Goal: Task Accomplishment & Management: Complete application form

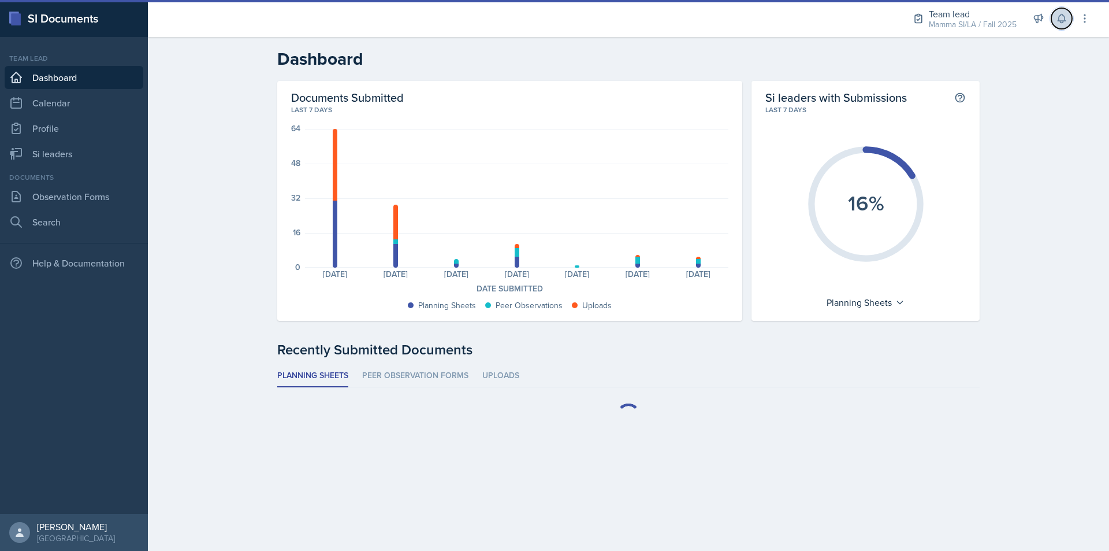
click at [1061, 26] on button at bounding box center [1062, 18] width 21 height 21
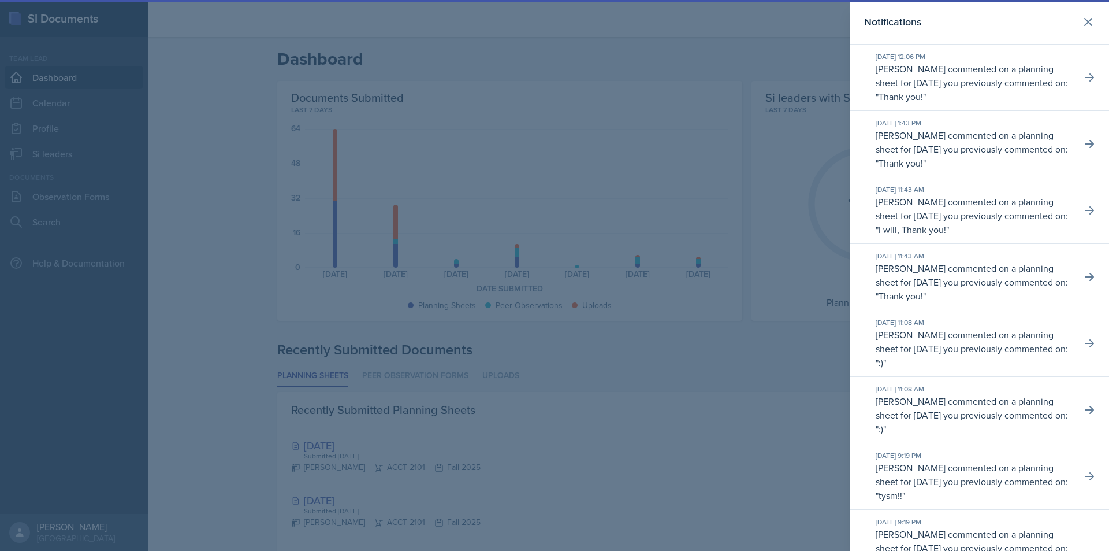
click at [735, 40] on div at bounding box center [554, 275] width 1109 height 551
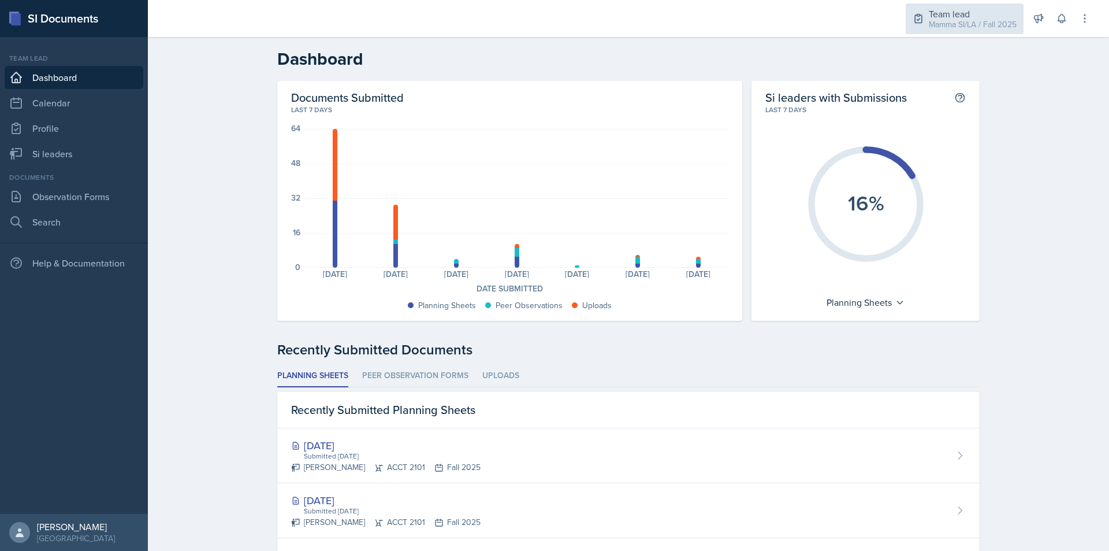
click at [950, 28] on div "Mamma SI/LA / Fall 2025" at bounding box center [973, 24] width 88 height 12
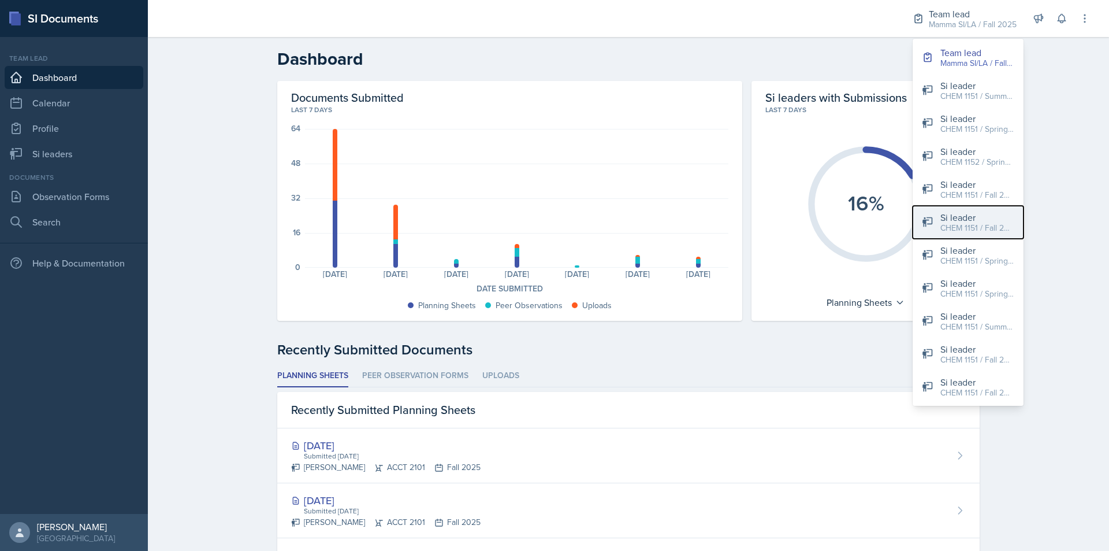
click at [1012, 224] on div "CHEM 1151 / Fall 2025" at bounding box center [978, 228] width 74 height 12
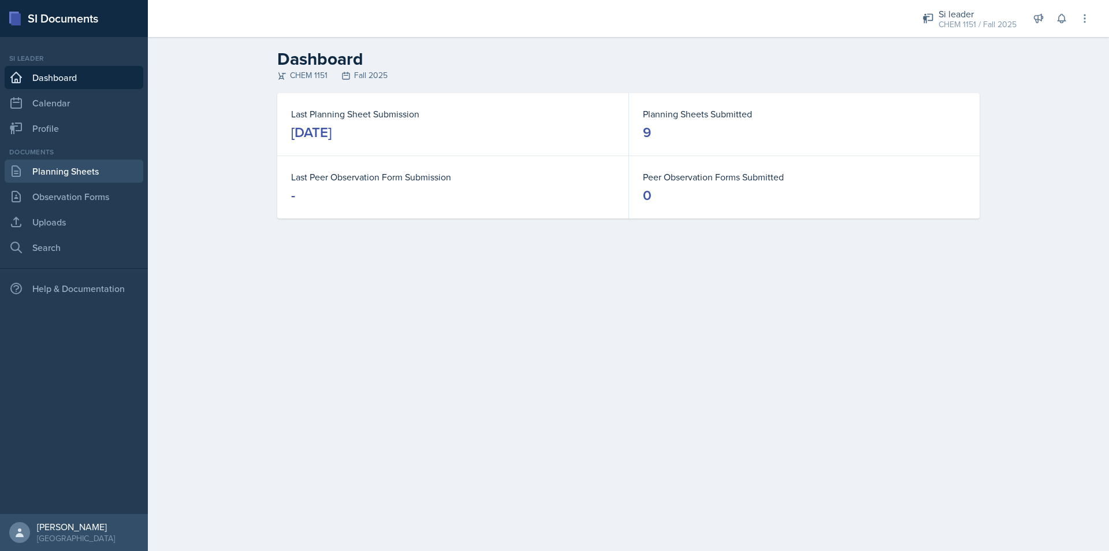
click at [133, 174] on link "Planning Sheets" at bounding box center [74, 170] width 139 height 23
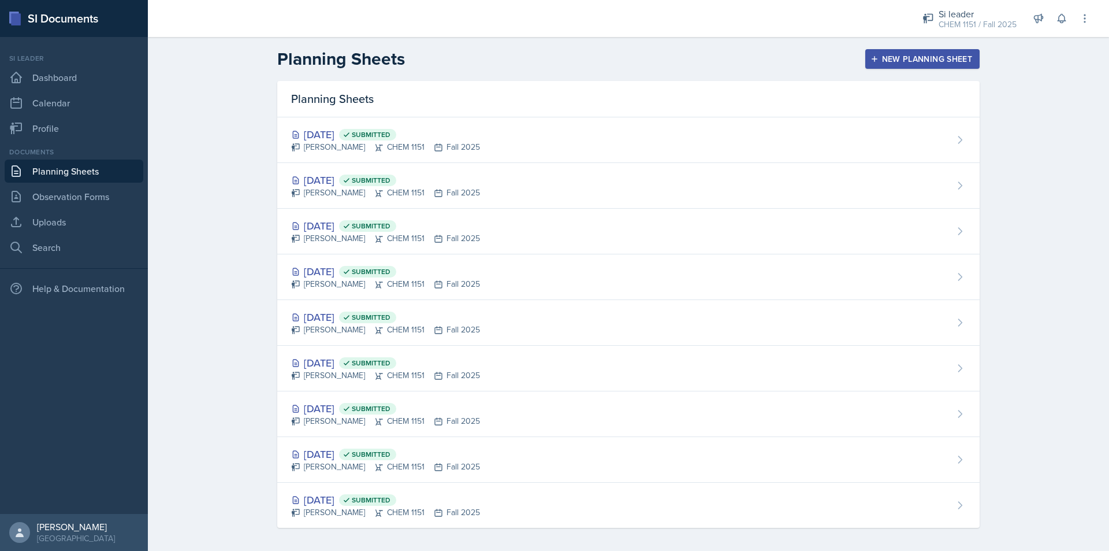
click at [934, 60] on div "New Planning Sheet" at bounding box center [922, 58] width 99 height 9
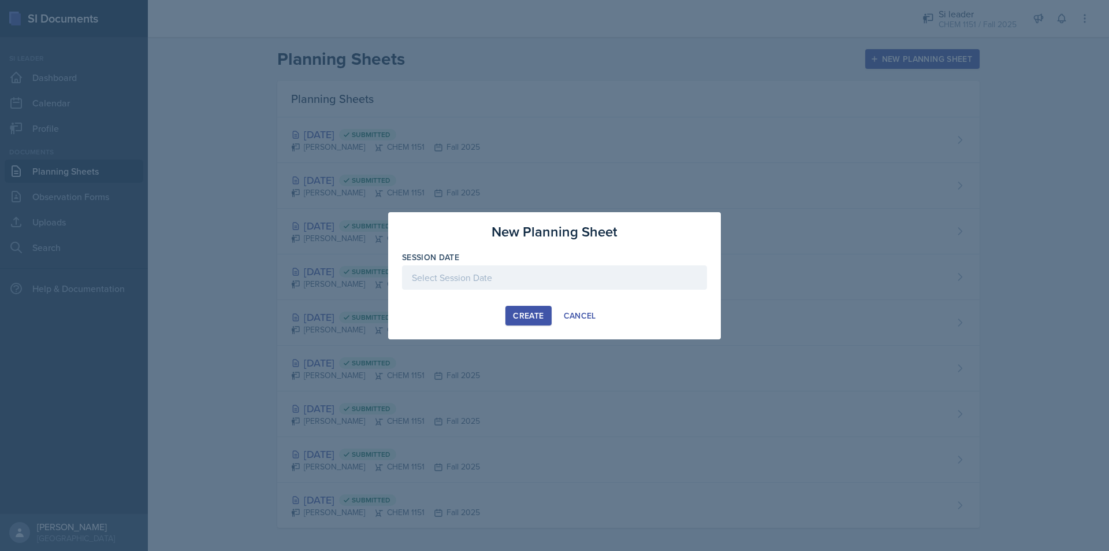
click at [603, 264] on div "Session Date" at bounding box center [554, 276] width 305 height 50
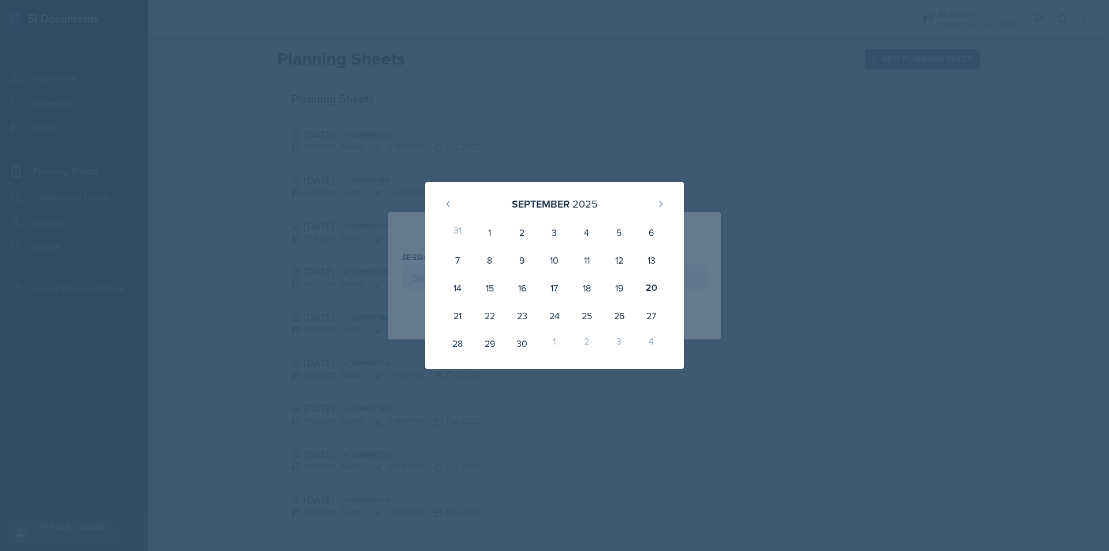
click at [1069, 530] on div at bounding box center [554, 275] width 1109 height 551
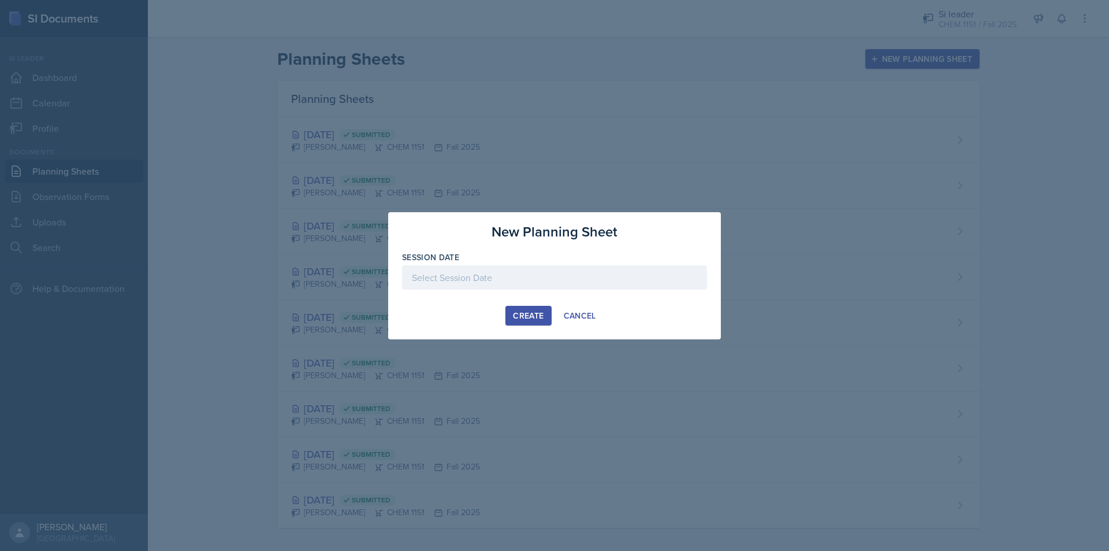
click at [537, 263] on div "Session Date" at bounding box center [554, 276] width 305 height 50
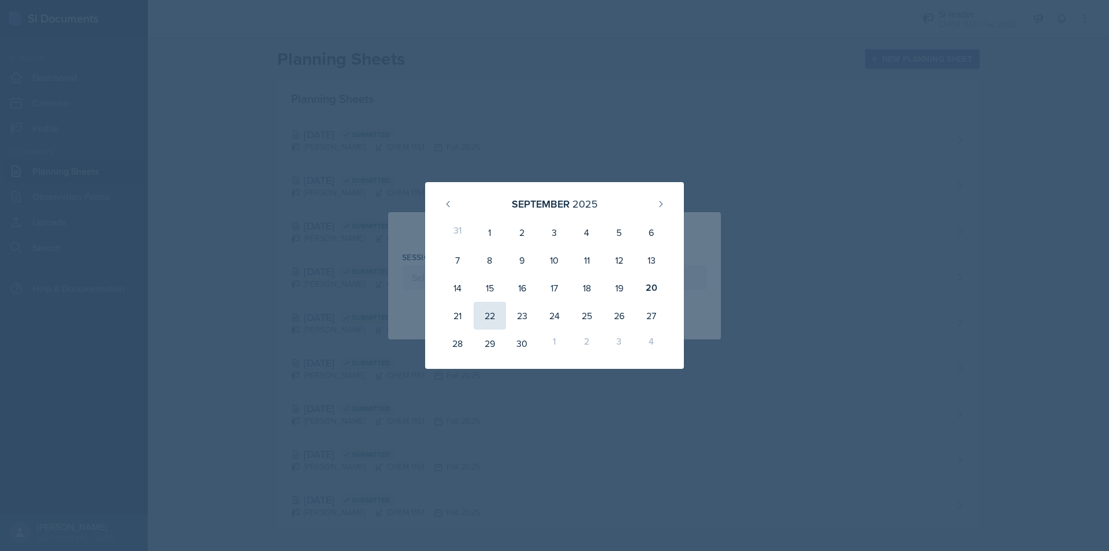
click at [501, 315] on div "22" at bounding box center [490, 316] width 32 height 28
type input "[DATE]"
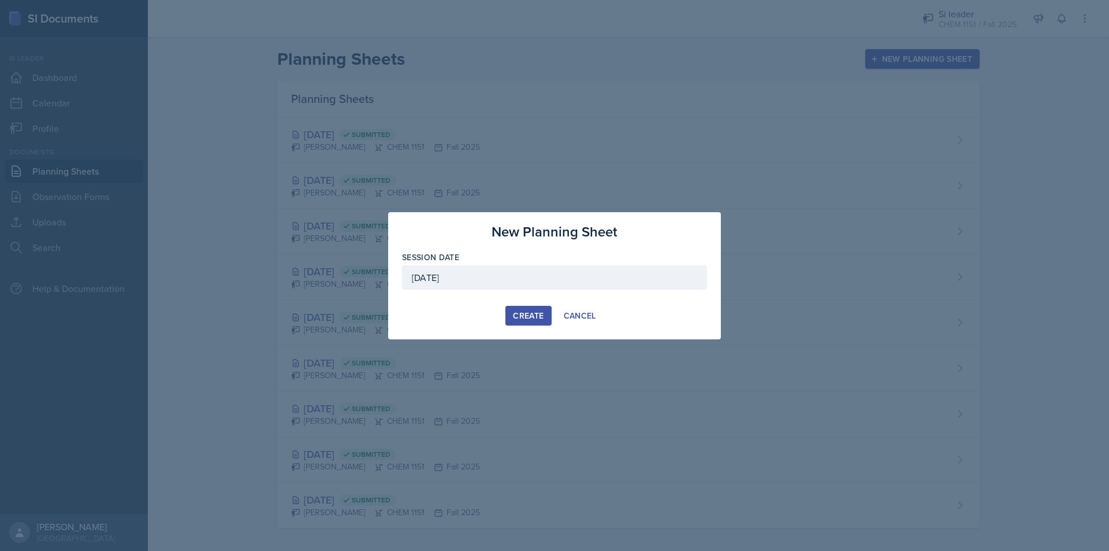
click at [544, 319] on div "Create" at bounding box center [528, 315] width 31 height 9
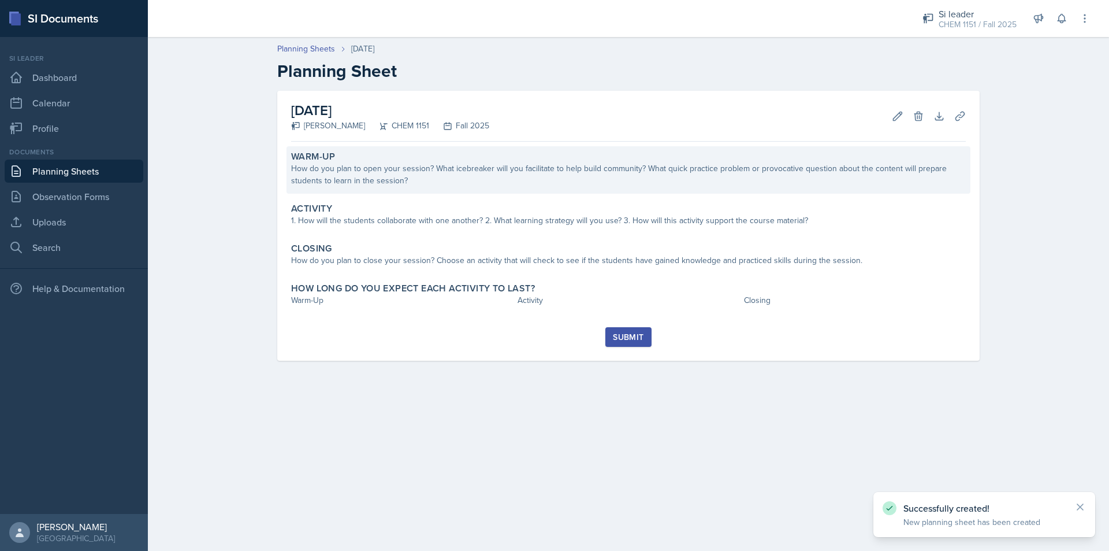
click at [447, 183] on div "How do you plan to open your session? What icebreaker will you facilitate to he…" at bounding box center [628, 174] width 675 height 24
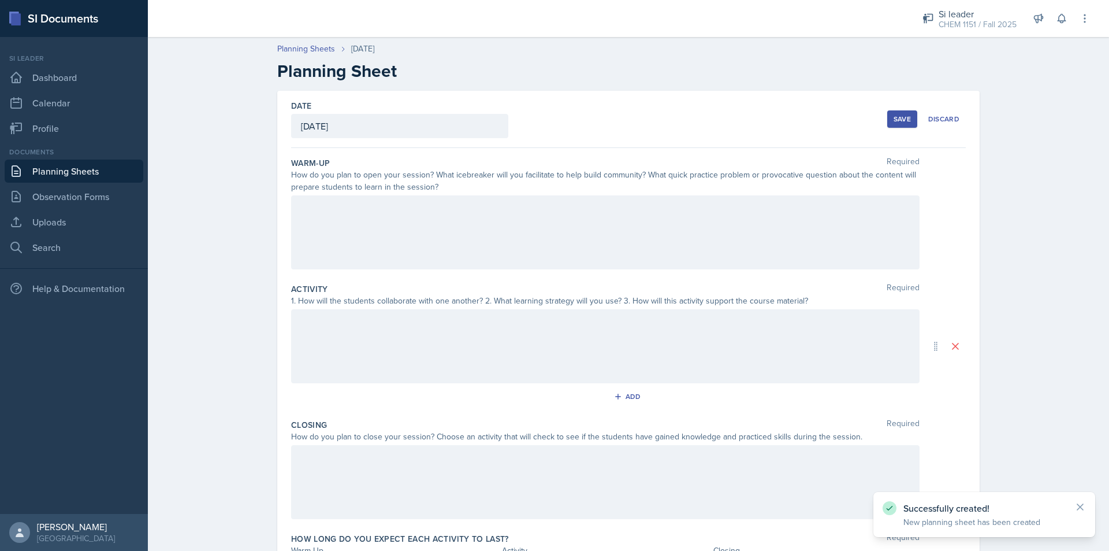
click at [465, 225] on div at bounding box center [605, 232] width 629 height 74
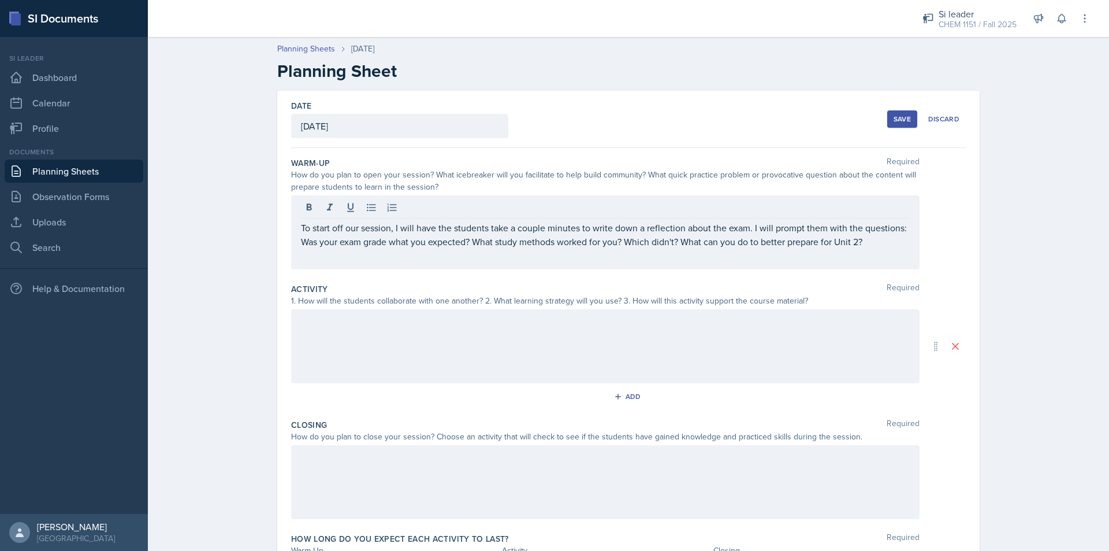
click at [894, 249] on div "To start off our session, I will have the students take a couple minutes to wri…" at bounding box center [605, 232] width 629 height 74
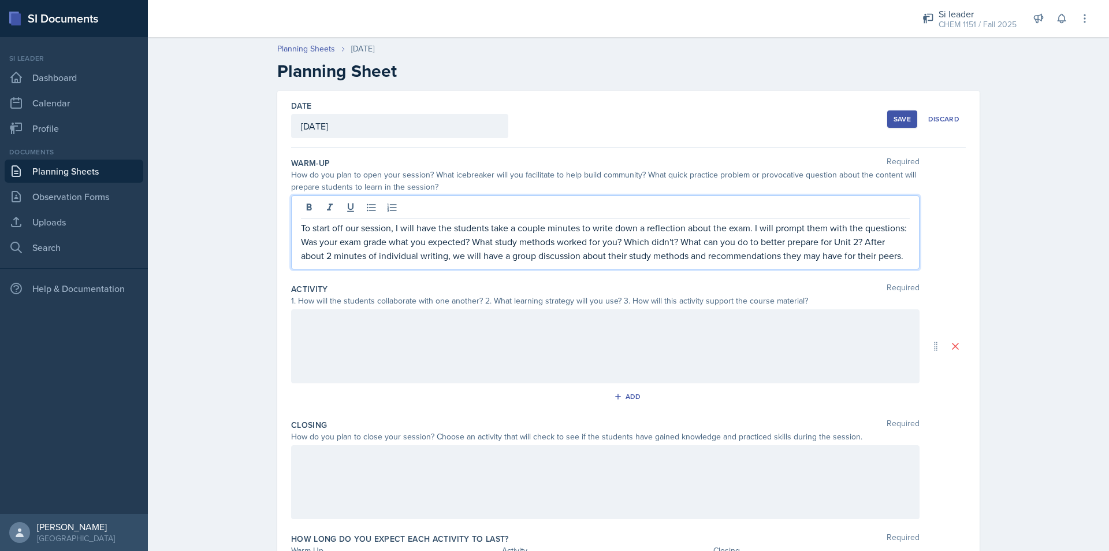
click at [966, 222] on div "Date [DATE] [DATE] 31 1 2 3 4 5 6 7 8 9 10 11 12 13 14 15 16 17 18 19 20 21 22 …" at bounding box center [628, 346] width 703 height 511
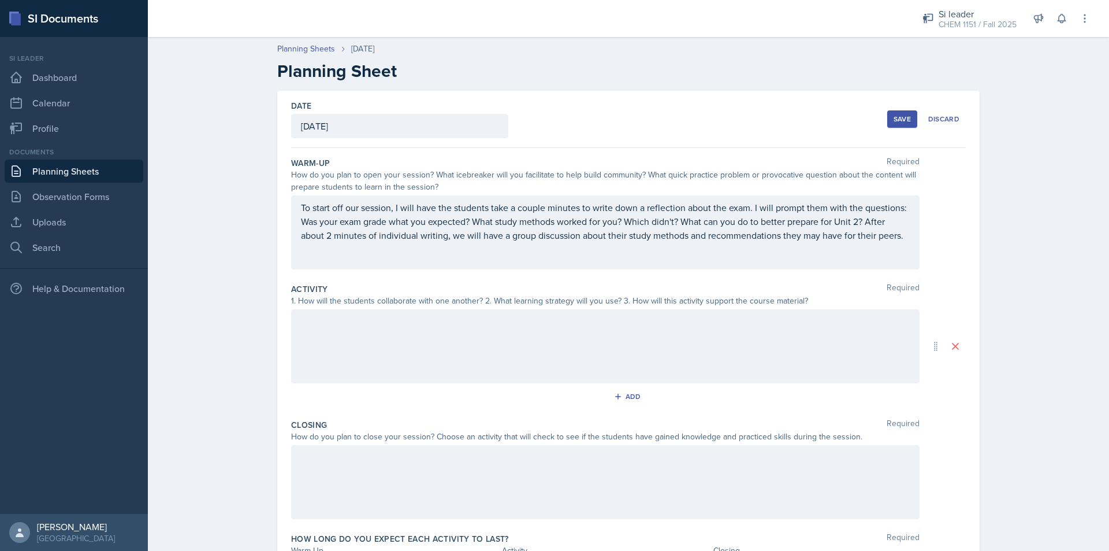
click at [492, 355] on div at bounding box center [605, 346] width 629 height 74
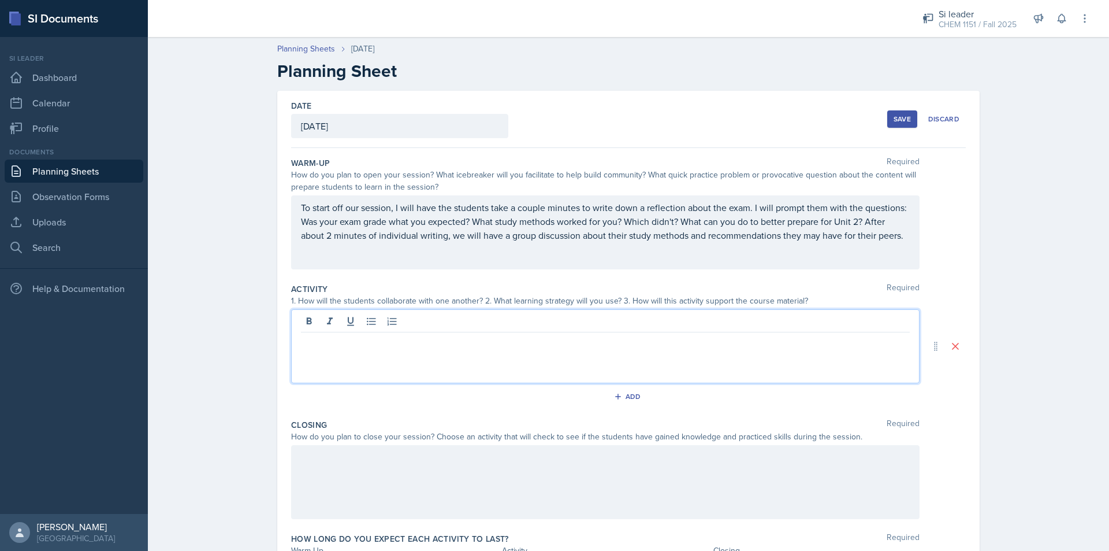
click at [454, 354] on div at bounding box center [605, 346] width 629 height 74
click at [621, 353] on p "I will take a moment to scroll through the 1st exam" at bounding box center [605, 356] width 609 height 14
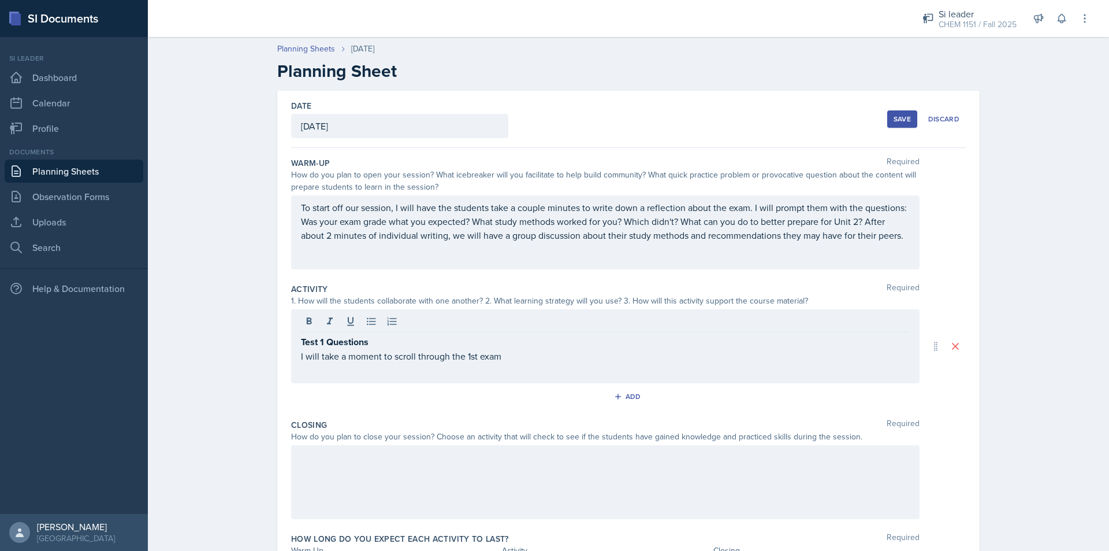
click at [627, 349] on p "I will take a moment to scroll through the 1st exam" at bounding box center [605, 356] width 609 height 14
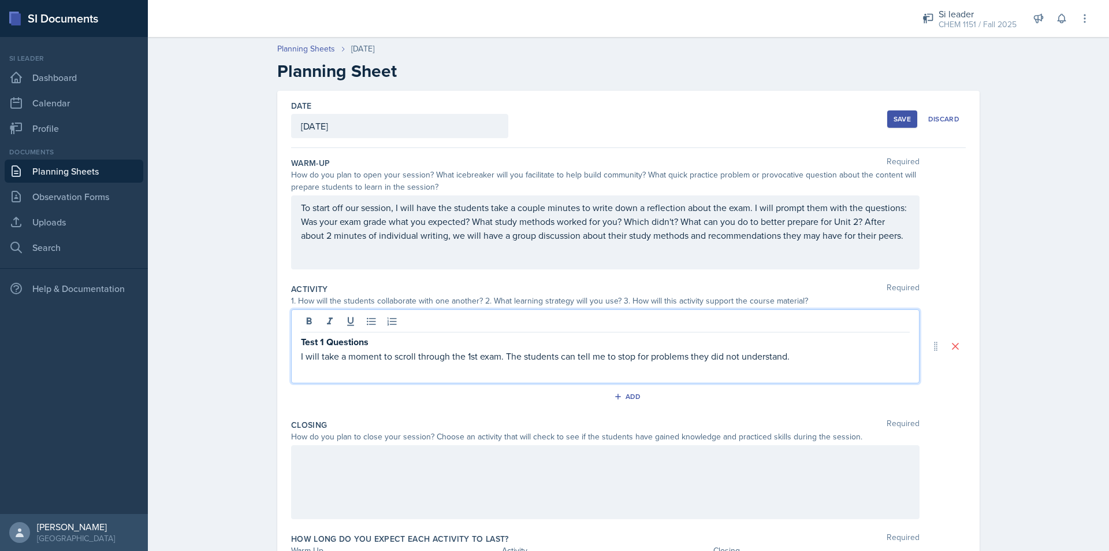
click at [823, 365] on p at bounding box center [605, 370] width 609 height 14
click at [818, 361] on p "I will take a moment to scroll through the 1st exam. The students can tell me t…" at bounding box center [605, 356] width 609 height 14
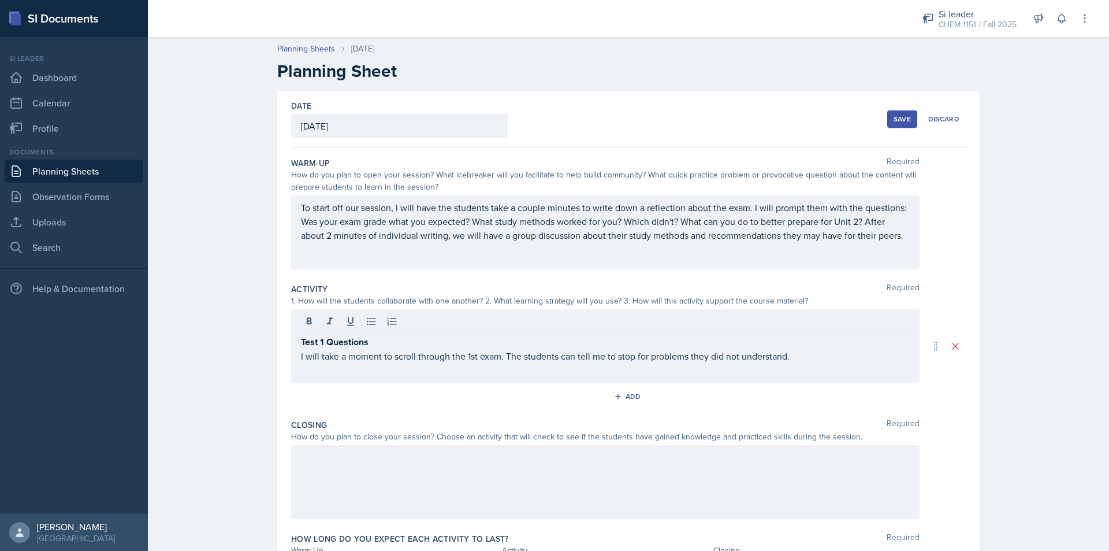
click at [836, 363] on p at bounding box center [605, 370] width 609 height 14
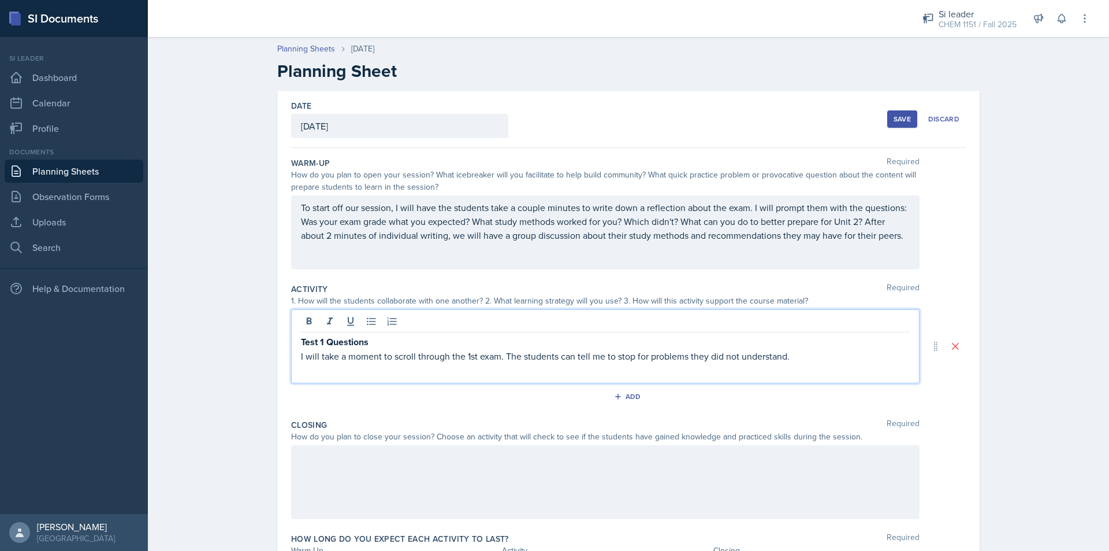
click at [771, 358] on p "I will take a moment to scroll through the 1st exam. The students can tell me t…" at bounding box center [605, 356] width 609 height 14
click at [301, 344] on strong "Test 1 Questions" at bounding box center [335, 341] width 68 height 13
click at [825, 348] on p "Test 1 Questions" at bounding box center [605, 342] width 609 height 14
click at [820, 359] on p "I will take a moment to scroll through the 1st exam. The students can tell me t…" at bounding box center [605, 356] width 609 height 14
click at [293, 357] on div "Test 1 Questions I will take a moment to scroll through the 1st exam. The stude…" at bounding box center [605, 346] width 629 height 74
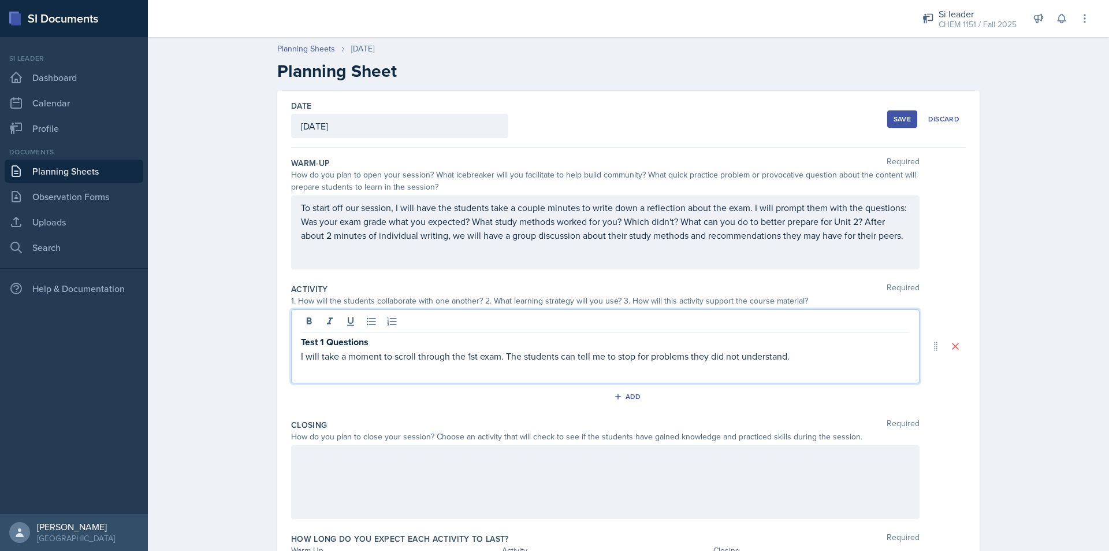
click at [292, 356] on div "Test 1 Questions I will take a moment to scroll through the 1st exam. The stude…" at bounding box center [605, 346] width 629 height 74
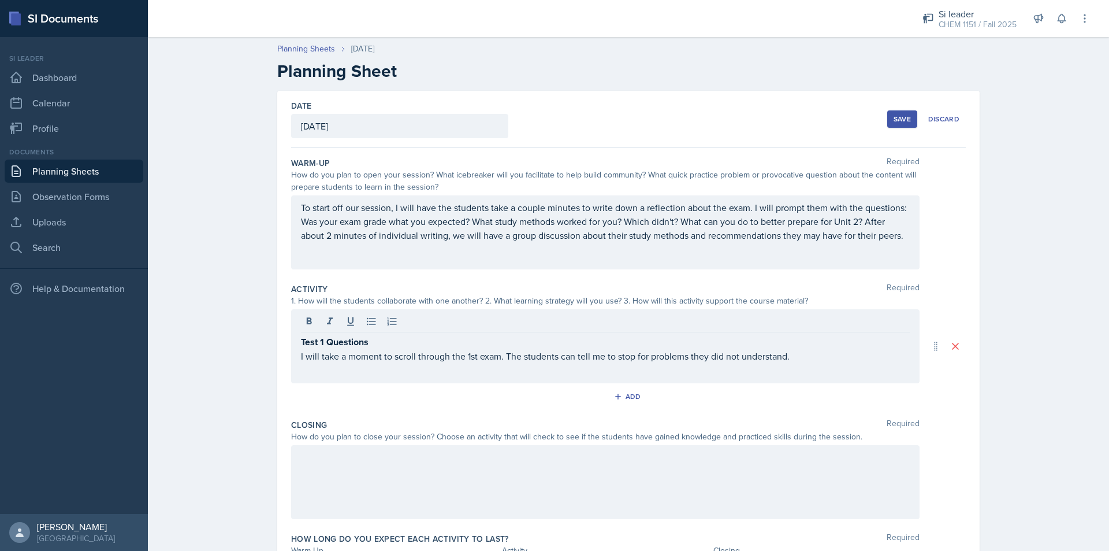
click at [296, 356] on div "Test 1 Questions I will take a moment to scroll through the 1st exam. The stude…" at bounding box center [605, 346] width 629 height 74
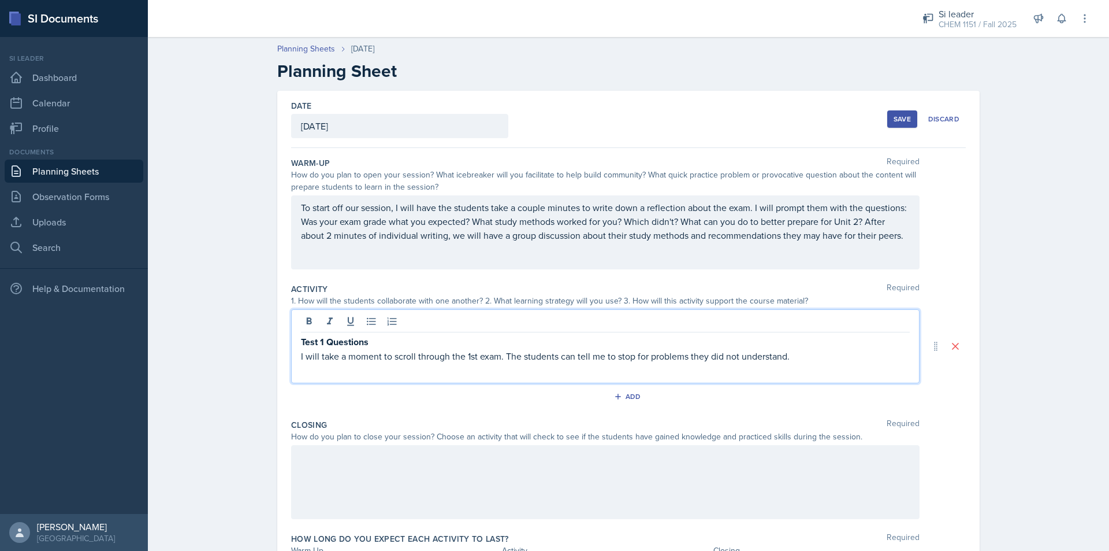
click at [301, 359] on p "I will take a moment to scroll through the 1st exam. The students can tell me t…" at bounding box center [605, 356] width 609 height 14
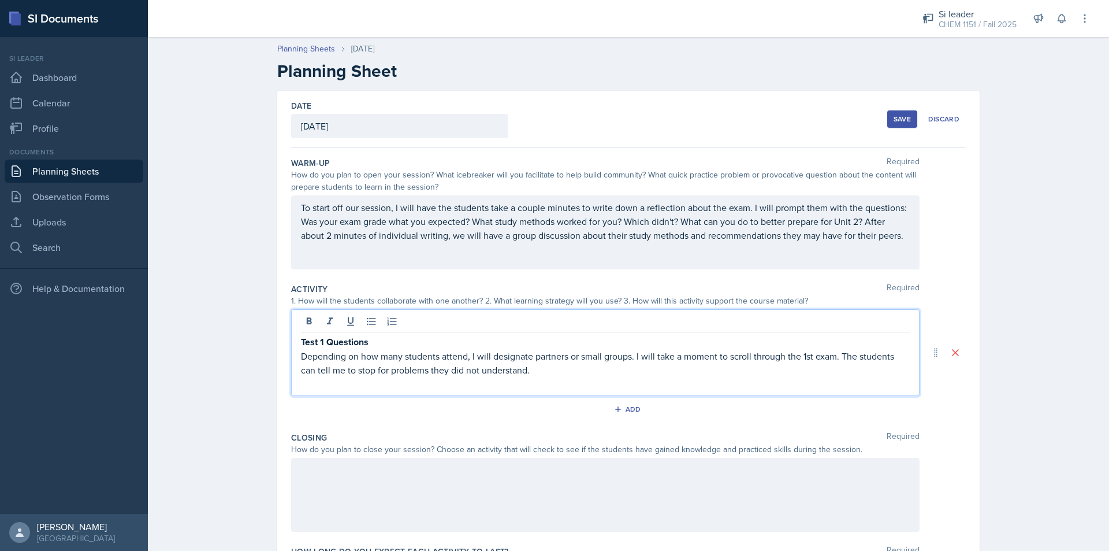
click at [559, 374] on p "Depending on how many students attend, I will designate partners or small group…" at bounding box center [605, 363] width 609 height 28
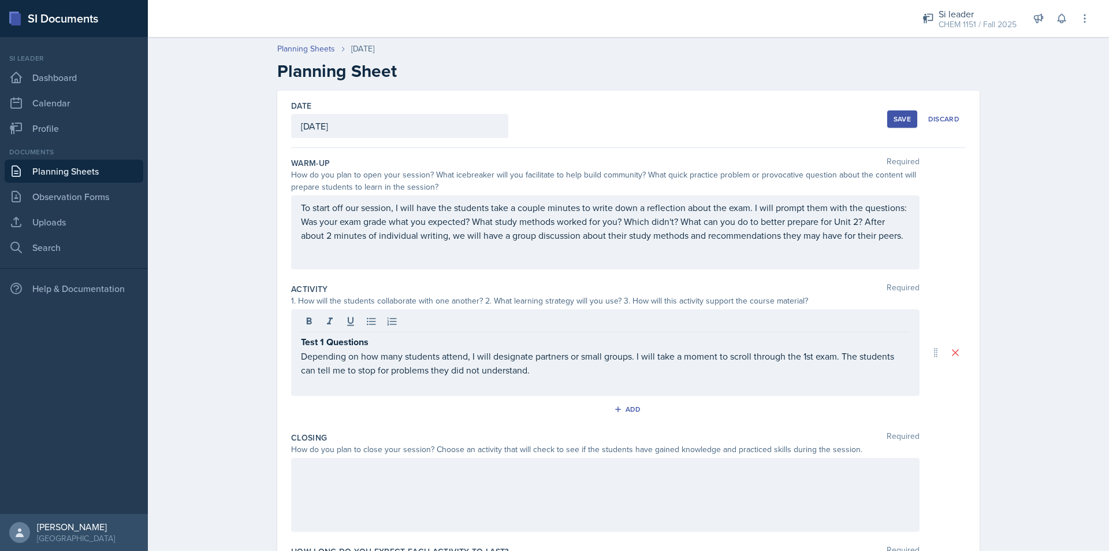
click at [592, 377] on p at bounding box center [605, 384] width 609 height 14
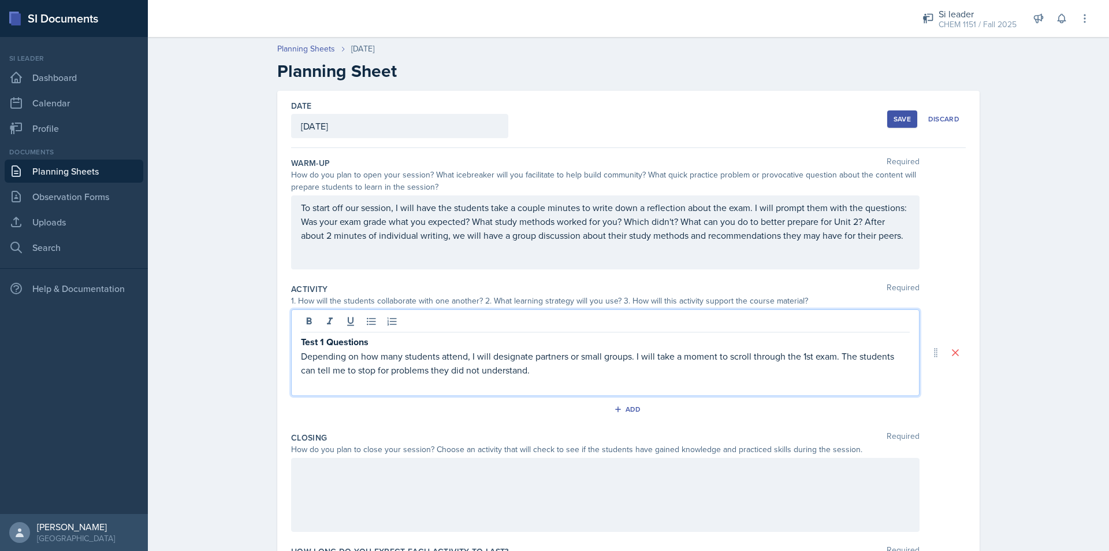
click at [600, 369] on p "Depending on how many students attend, I will designate partners or small group…" at bounding box center [605, 363] width 609 height 28
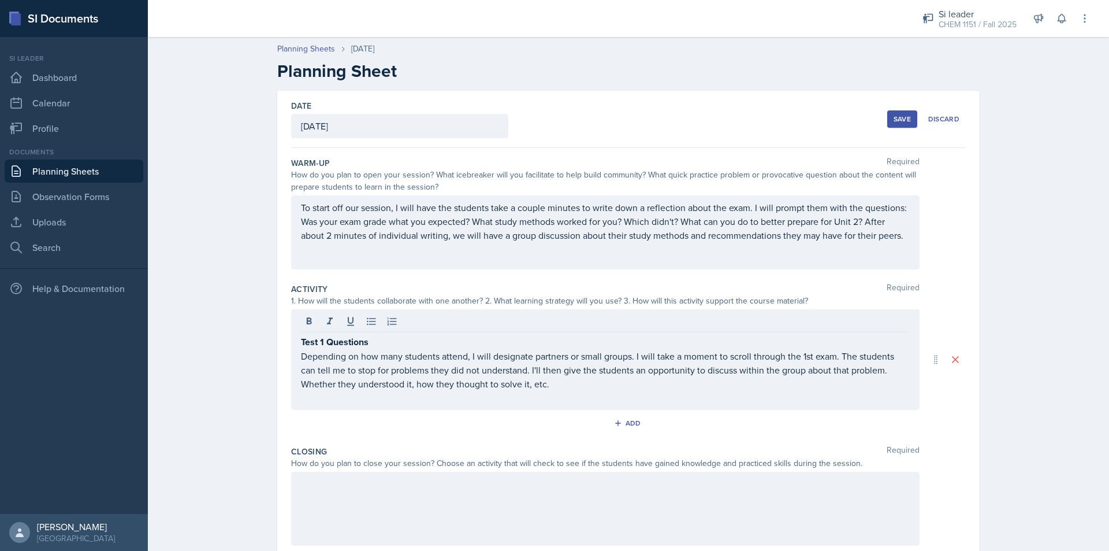
click at [607, 392] on p at bounding box center [605, 398] width 609 height 14
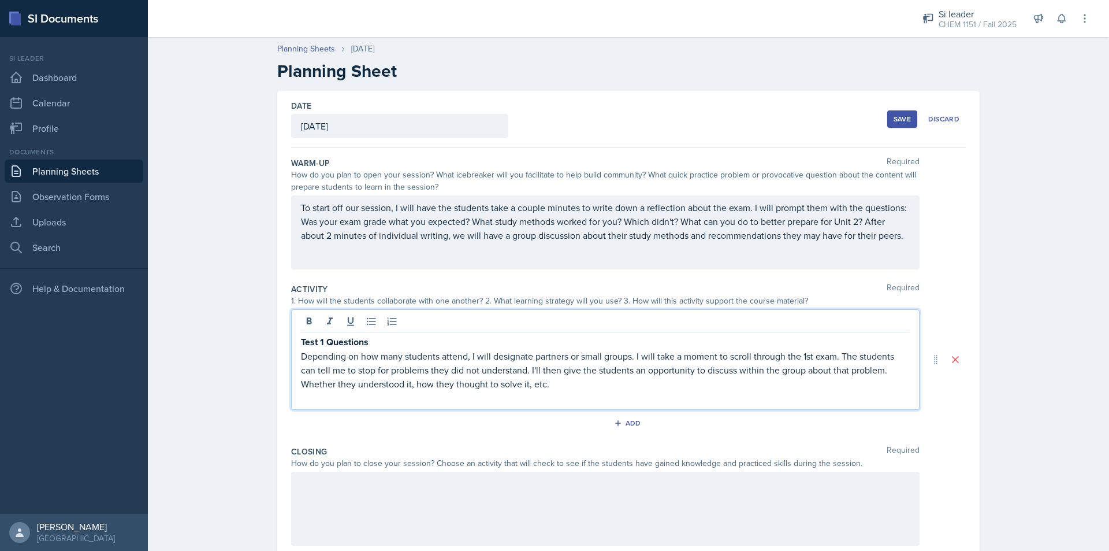
click at [595, 381] on p "Depending on how many students attend, I will designate partners or small group…" at bounding box center [605, 370] width 609 height 42
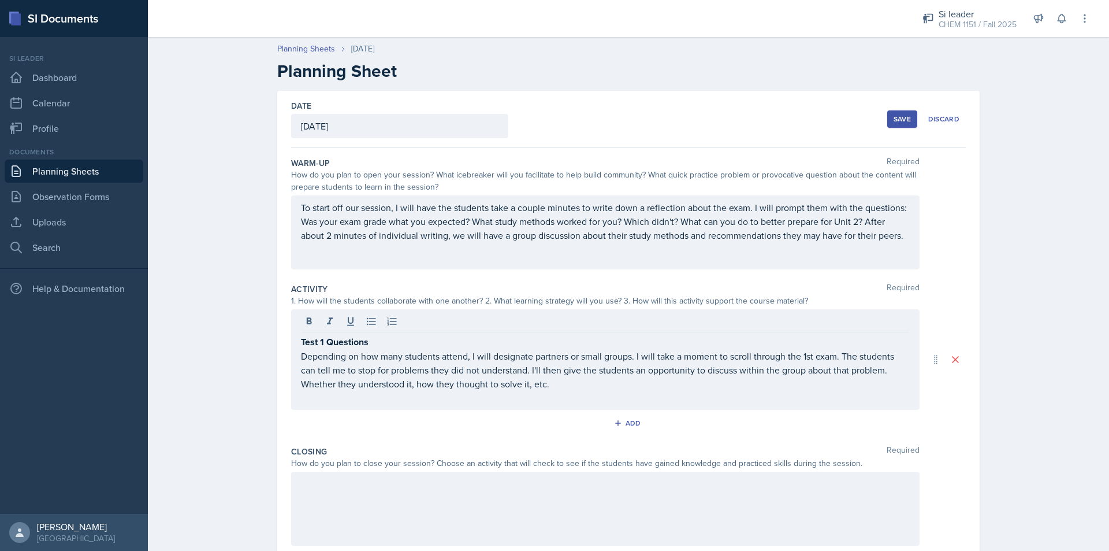
click at [425, 344] on p "Test 1 Questions" at bounding box center [605, 342] width 609 height 14
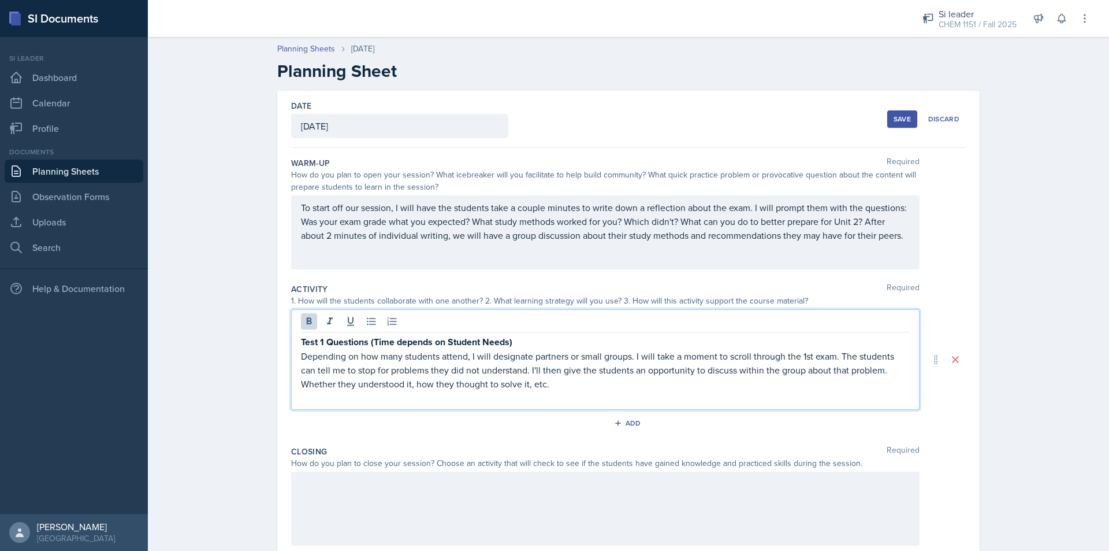
click at [618, 382] on p "Depending on how many students attend, I will designate partners or small group…" at bounding box center [605, 370] width 609 height 42
